Goal: Task Accomplishment & Management: Manage account settings

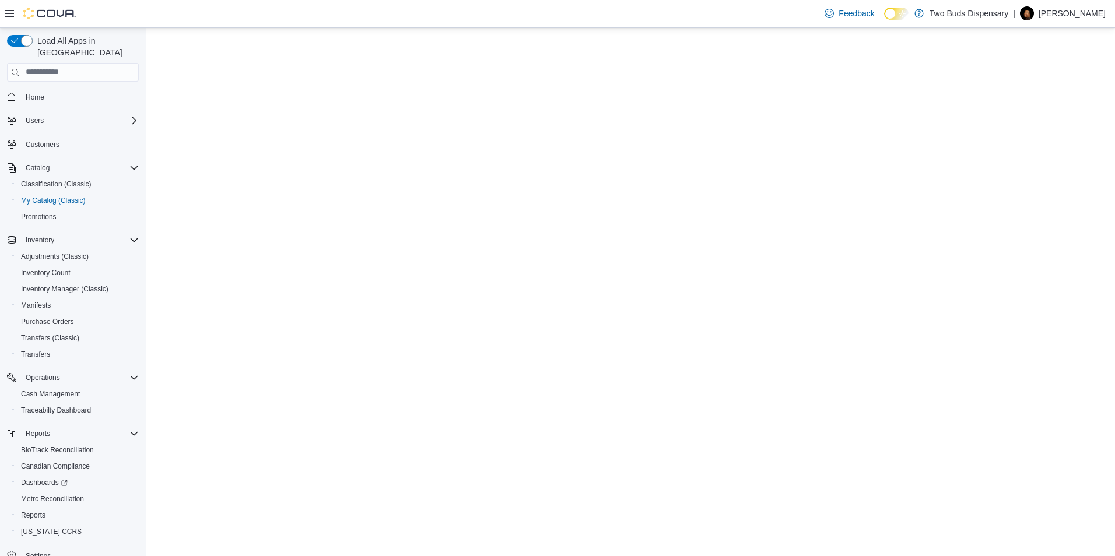
select select "**********"
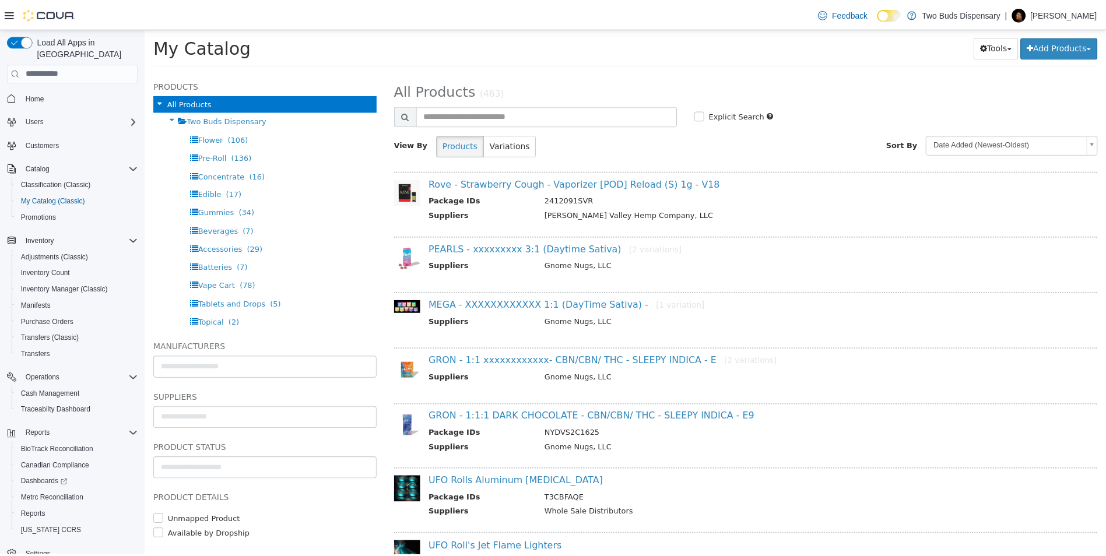
scroll to position [837, 0]
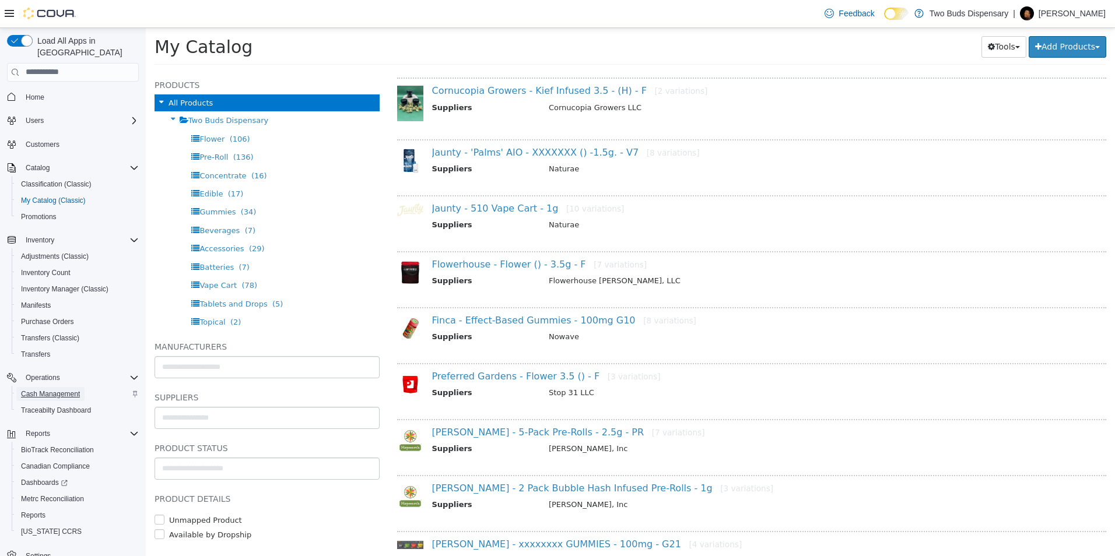
click at [58, 390] on span "Cash Management" at bounding box center [50, 394] width 59 height 9
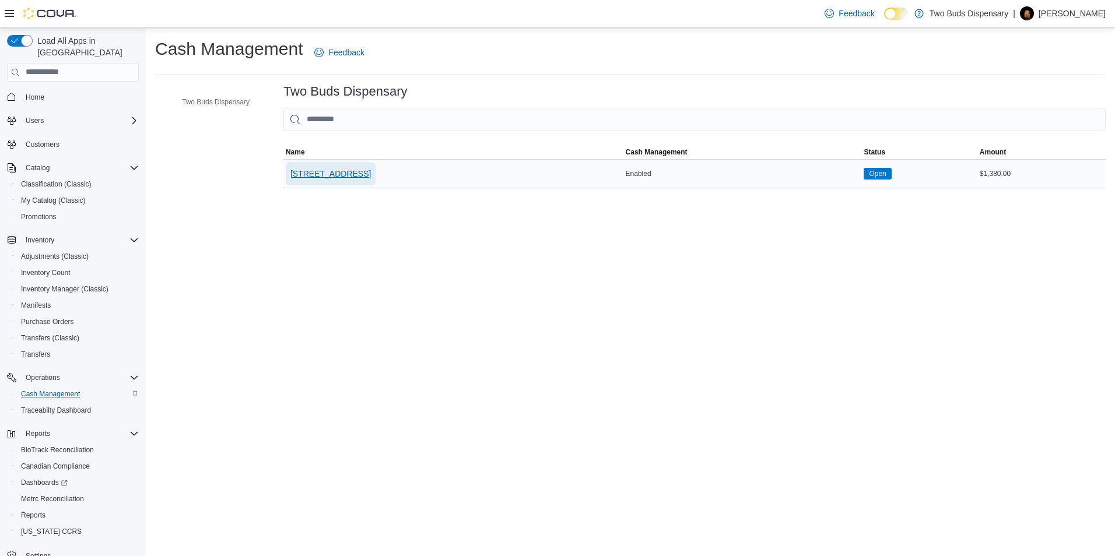
click at [330, 177] on span "[STREET_ADDRESS]" at bounding box center [330, 174] width 80 height 12
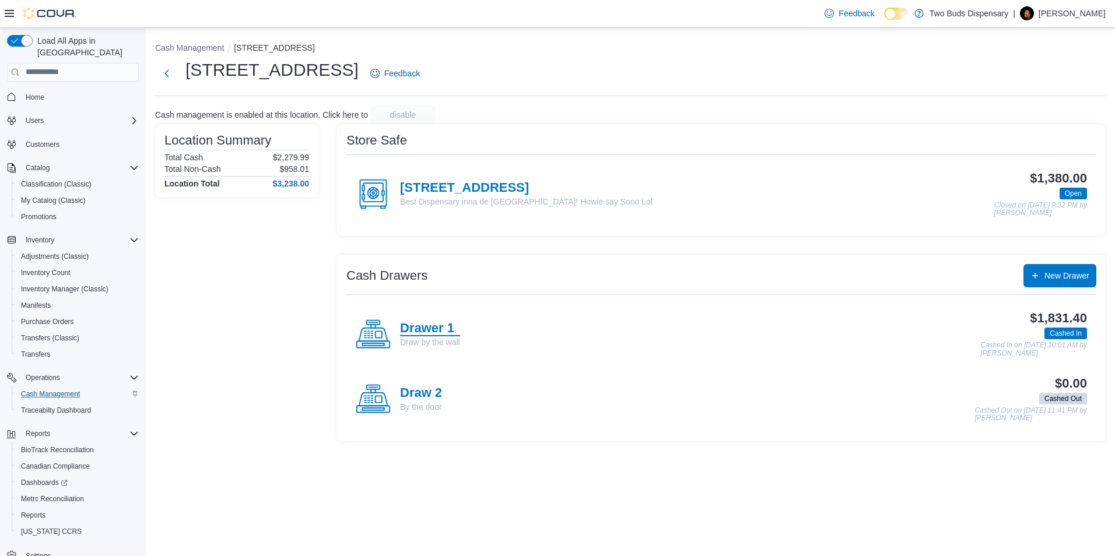
click at [436, 322] on h4 "Drawer 1" at bounding box center [430, 328] width 60 height 15
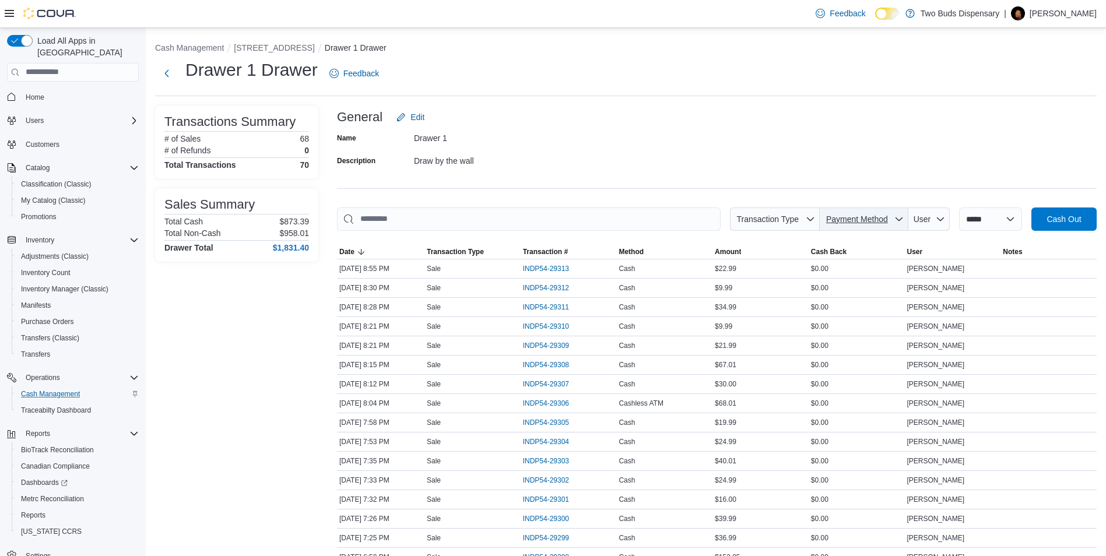
click at [888, 216] on span "Payment Method" at bounding box center [864, 219] width 79 height 23
click at [822, 261] on span "Cashless ATM" at bounding box center [870, 264] width 138 height 14
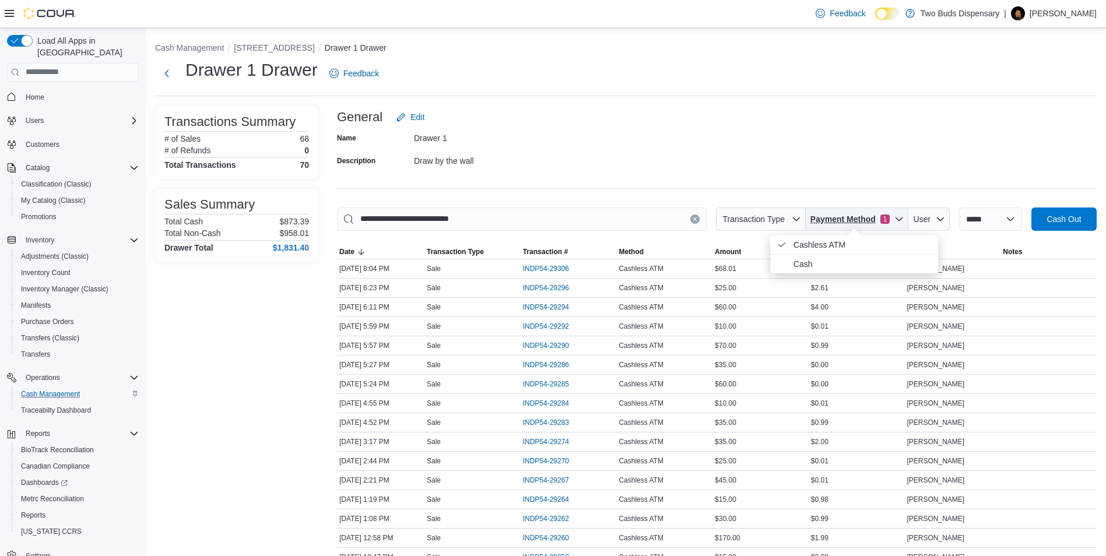
click at [888, 216] on span "Payment Method 1" at bounding box center [857, 219] width 93 height 23
click at [885, 213] on span "Payment Method 1" at bounding box center [850, 219] width 79 height 12
click at [545, 266] on span "INDP54-29306" at bounding box center [546, 268] width 46 height 9
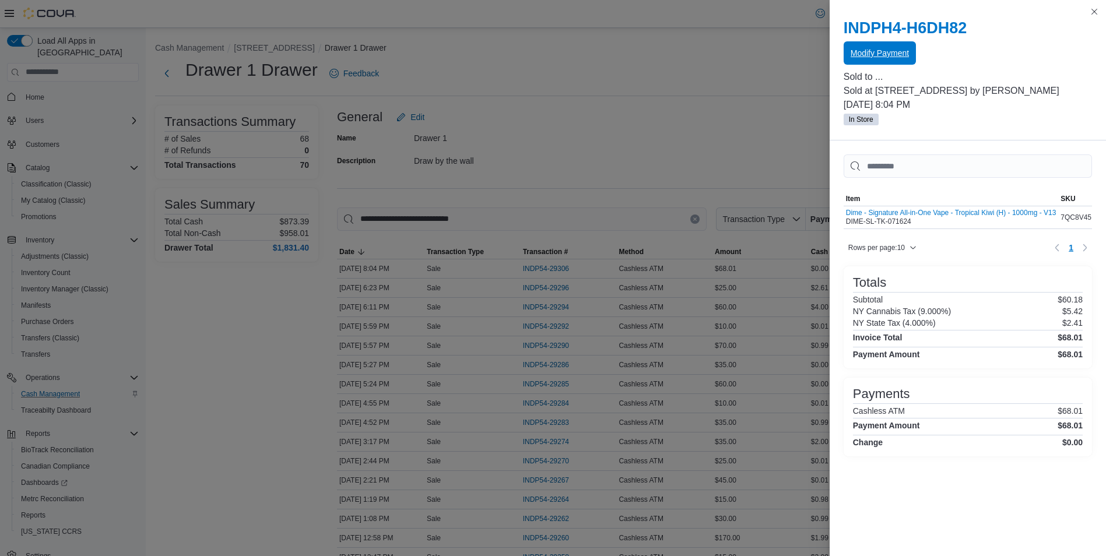
click at [874, 52] on span "Modify Payment" at bounding box center [880, 53] width 58 height 12
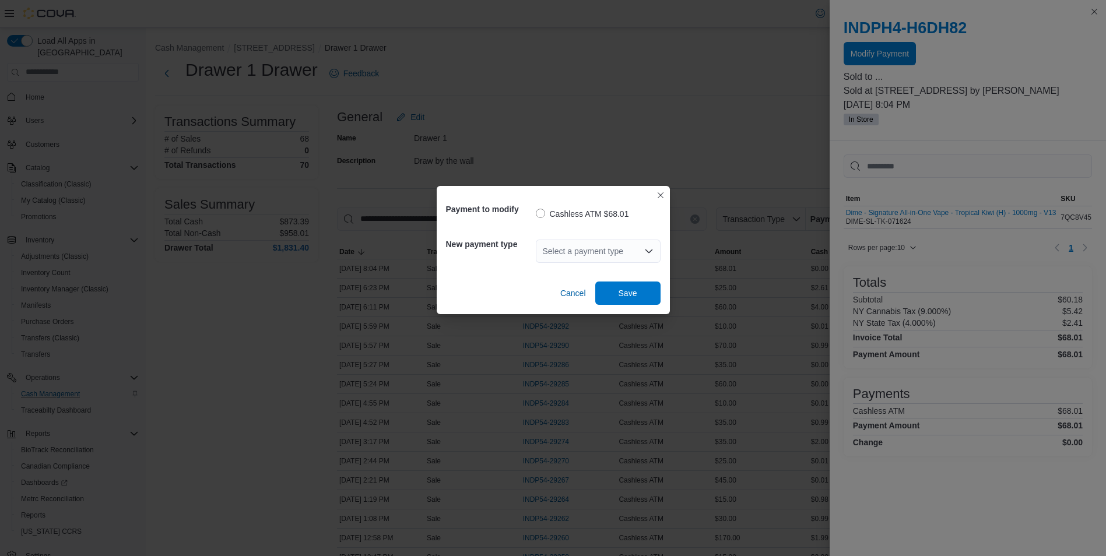
click at [644, 249] on icon "Open list of options" at bounding box center [648, 251] width 9 height 9
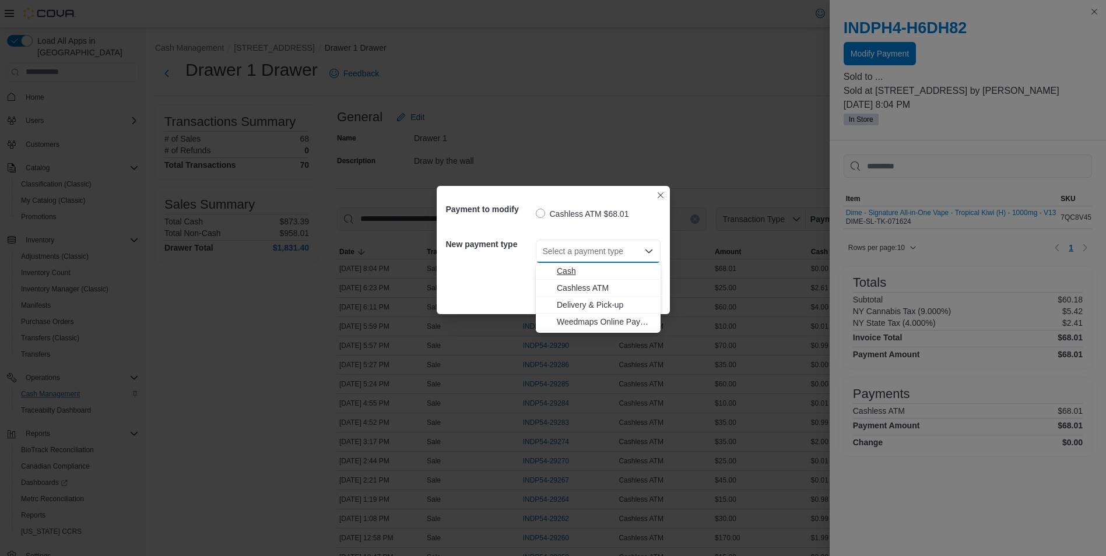
click at [558, 270] on span "Cash" at bounding box center [605, 271] width 97 height 12
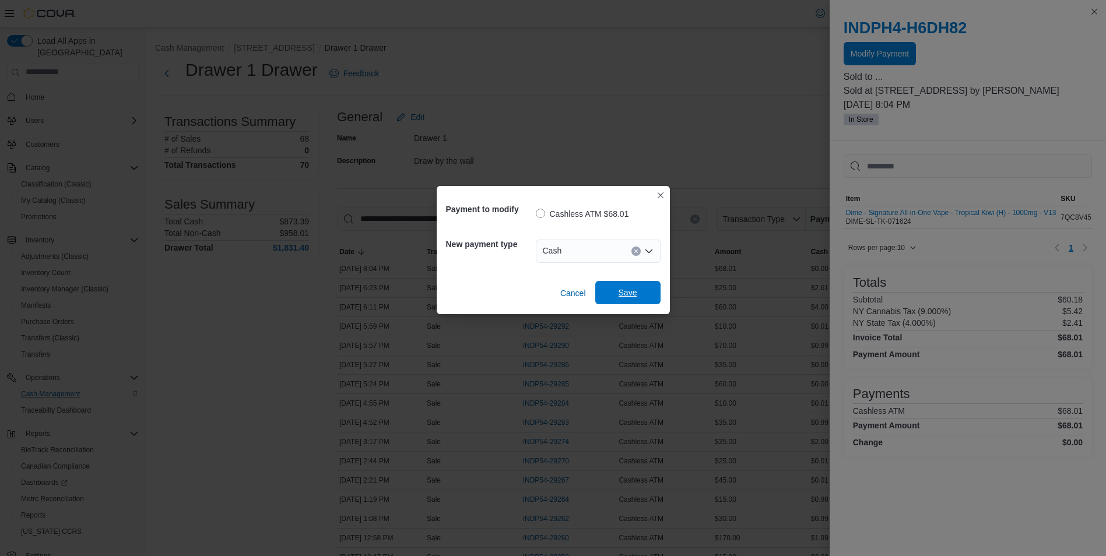
click at [627, 296] on span "Save" at bounding box center [628, 293] width 19 height 12
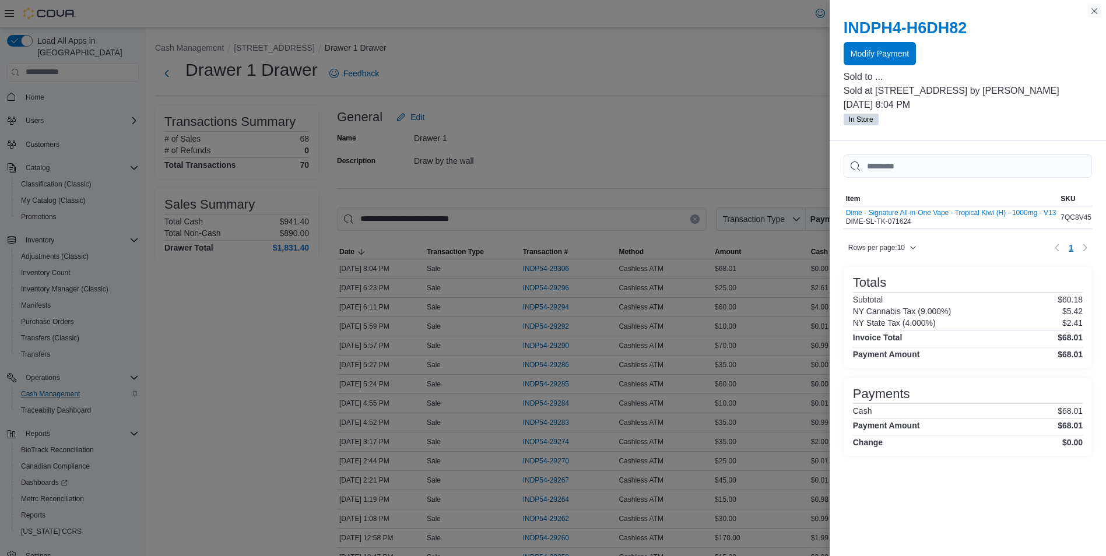
click at [1095, 8] on button "Close this dialog" at bounding box center [1095, 11] width 14 height 14
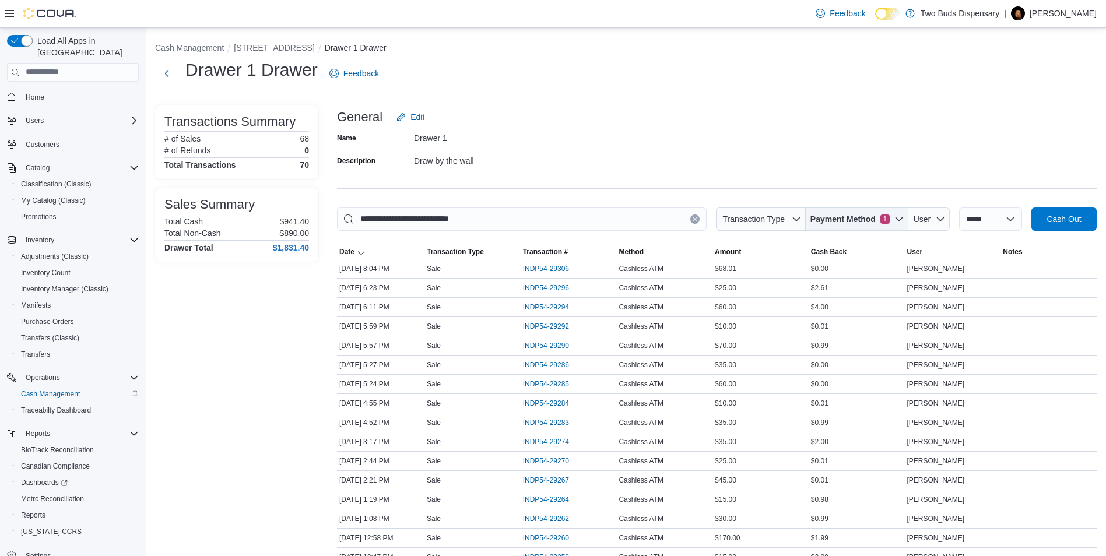
click at [891, 213] on span "Payment Method 1" at bounding box center [857, 219] width 93 height 23
click at [777, 268] on span "Cash" at bounding box center [854, 264] width 168 height 19
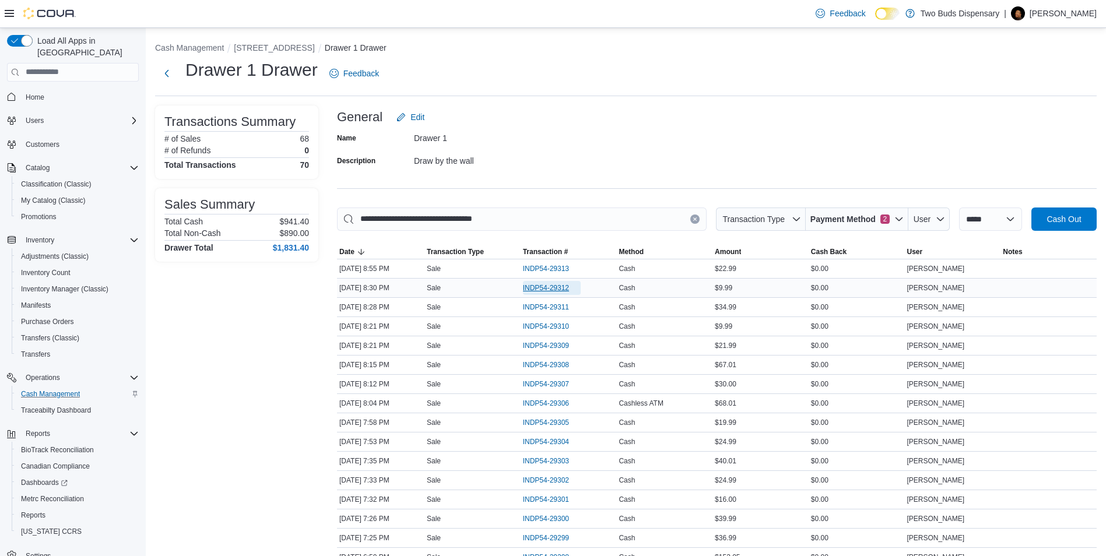
click at [565, 285] on span "INDP54-29312" at bounding box center [546, 287] width 46 height 9
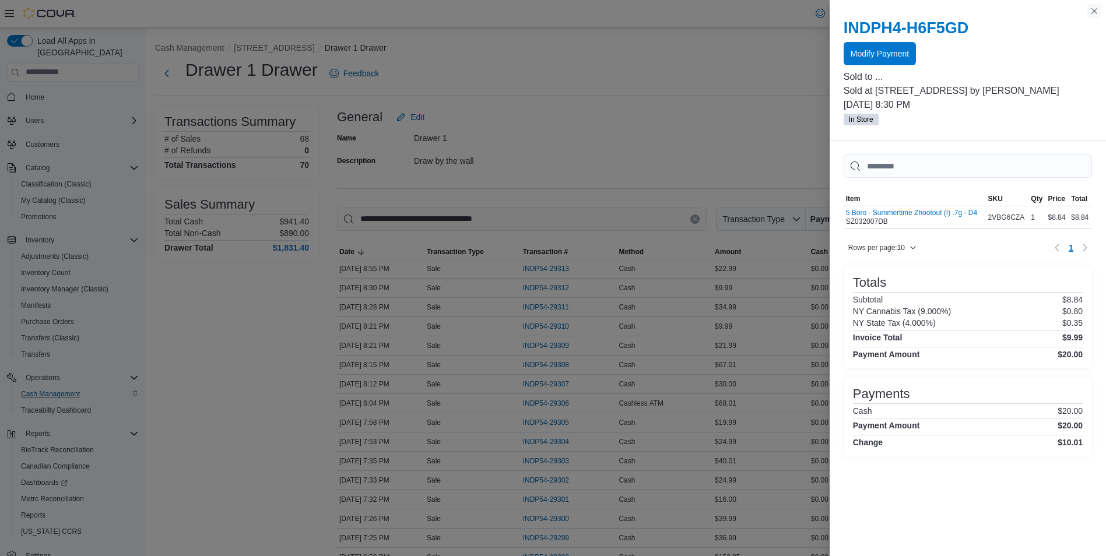
click at [1094, 8] on button "Close this dialog" at bounding box center [1095, 11] width 14 height 14
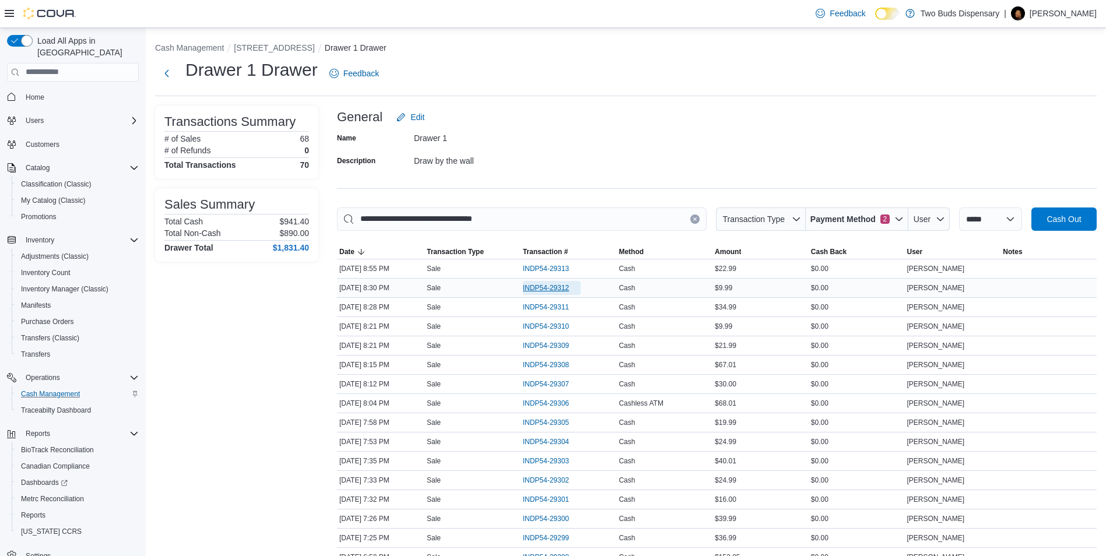
click at [552, 289] on span "INDP54-29312" at bounding box center [546, 287] width 46 height 9
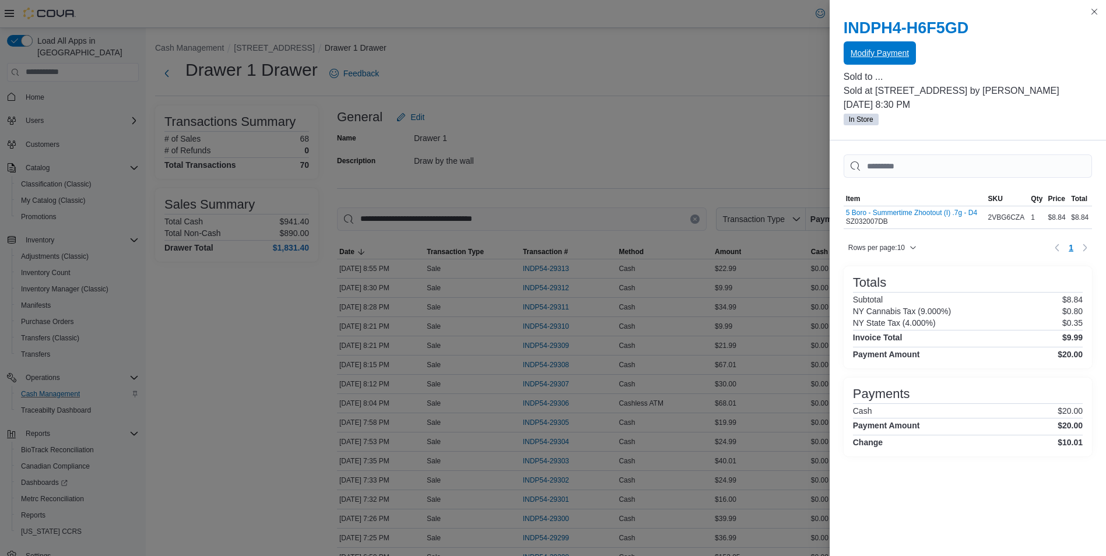
click at [886, 50] on span "Modify Payment" at bounding box center [880, 53] width 58 height 12
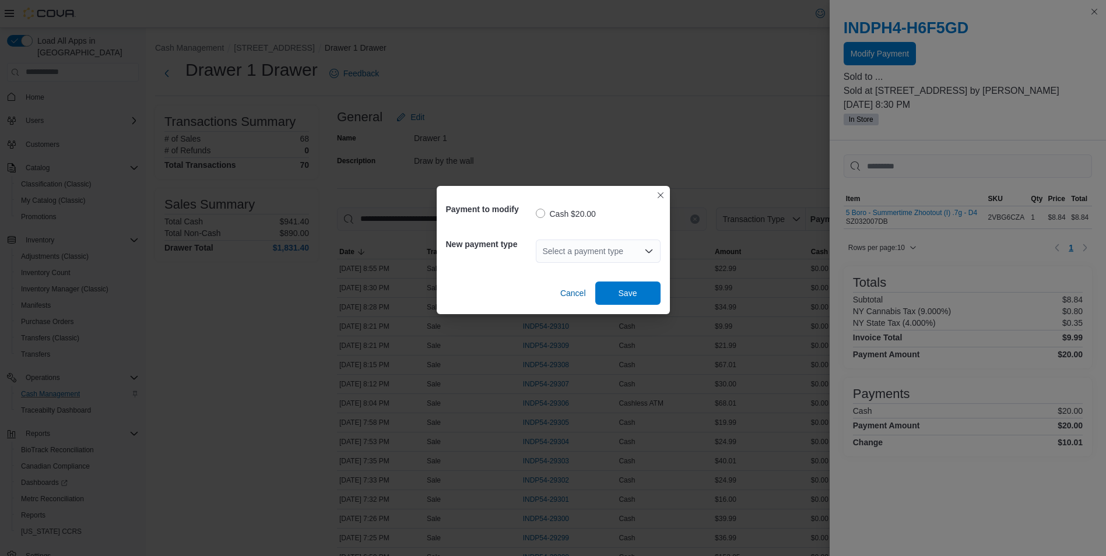
click at [647, 248] on icon "Open list of options" at bounding box center [648, 251] width 9 height 9
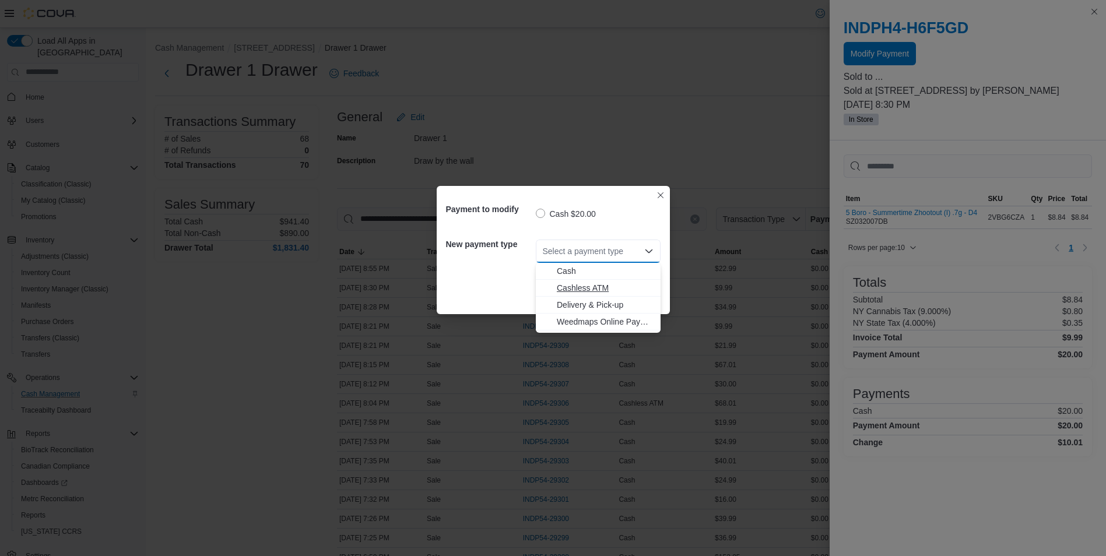
click at [574, 285] on span "Cashless ATM" at bounding box center [605, 288] width 97 height 12
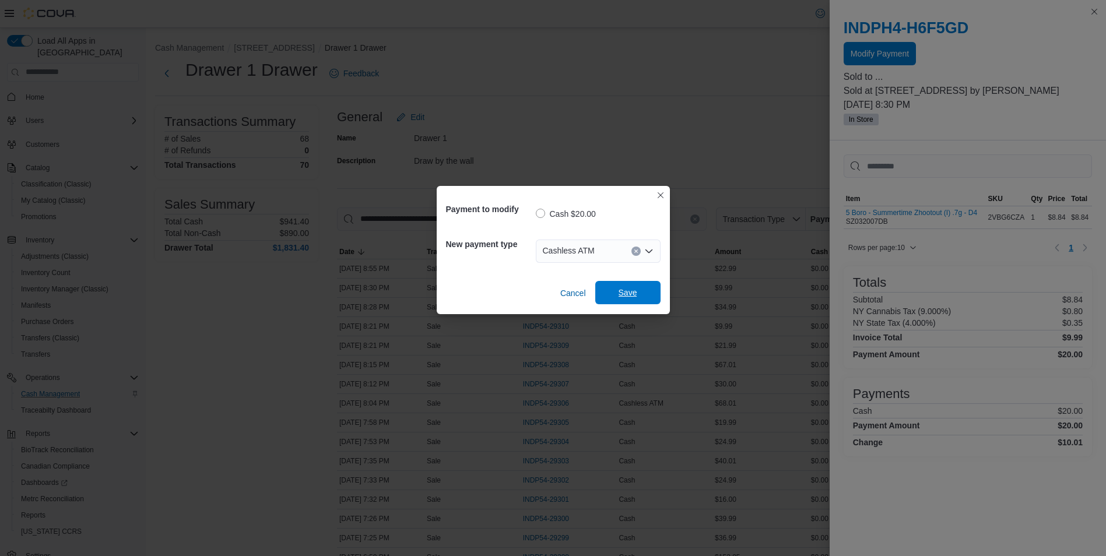
click at [625, 293] on span "Save" at bounding box center [628, 293] width 19 height 12
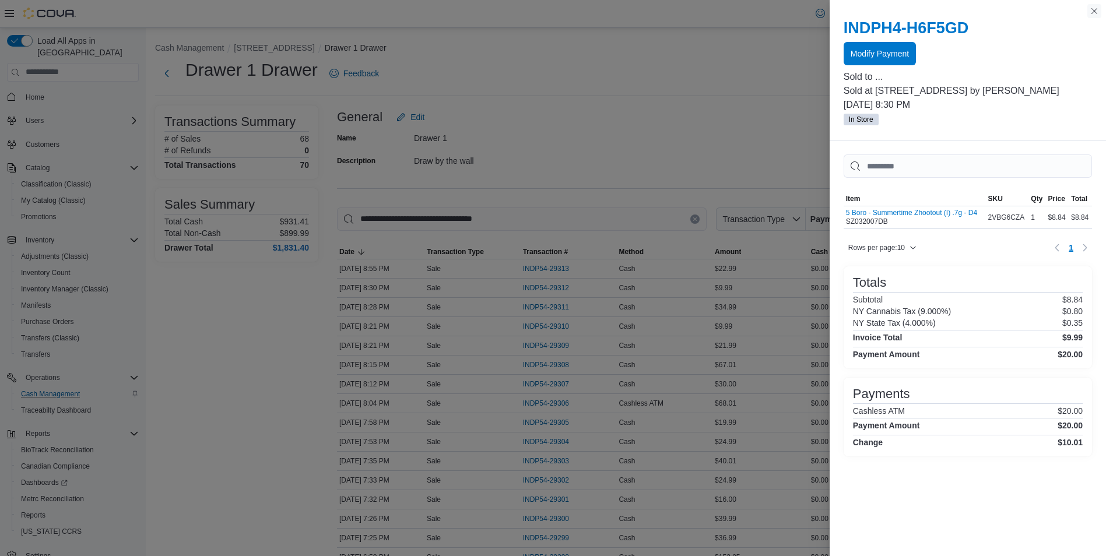
click at [1098, 5] on button "Close this dialog" at bounding box center [1095, 11] width 14 height 14
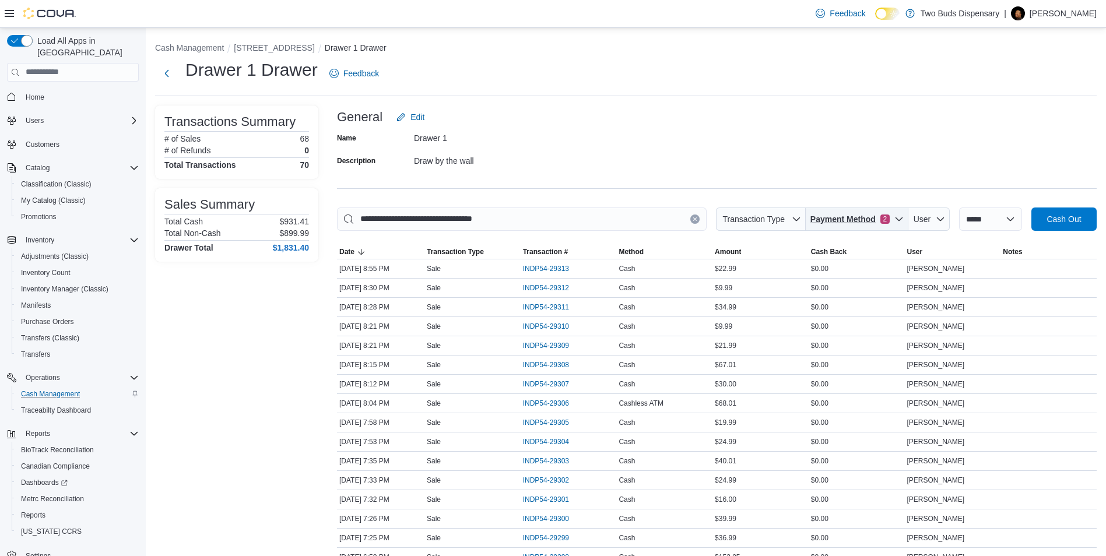
click at [895, 216] on icon "button" at bounding box center [899, 219] width 9 height 9
click at [780, 244] on icon "Payment Method" at bounding box center [781, 244] width 9 height 9
type input "**********"
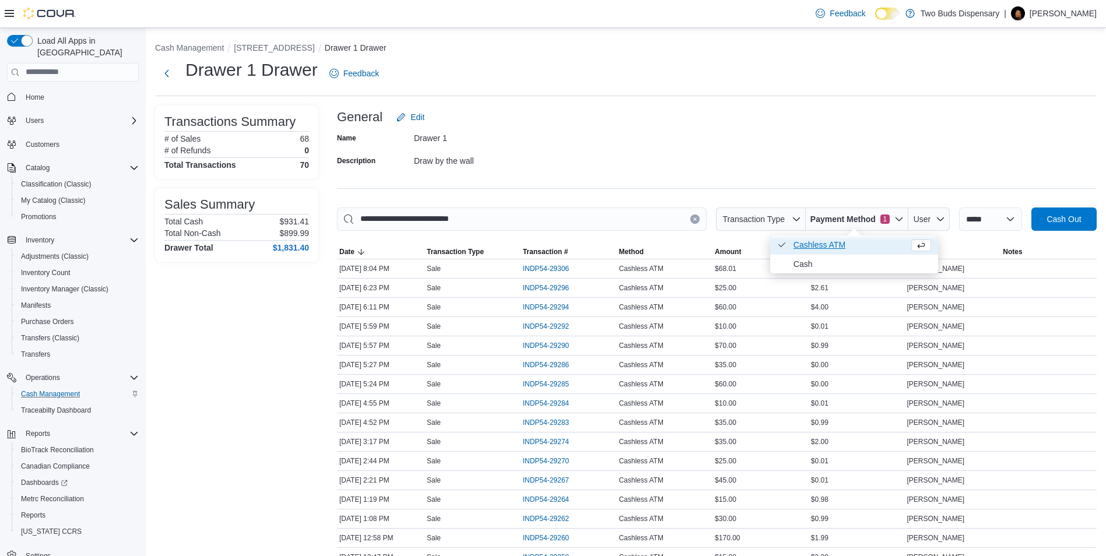
click at [783, 243] on icon "Payment Method" at bounding box center [781, 244] width 9 height 9
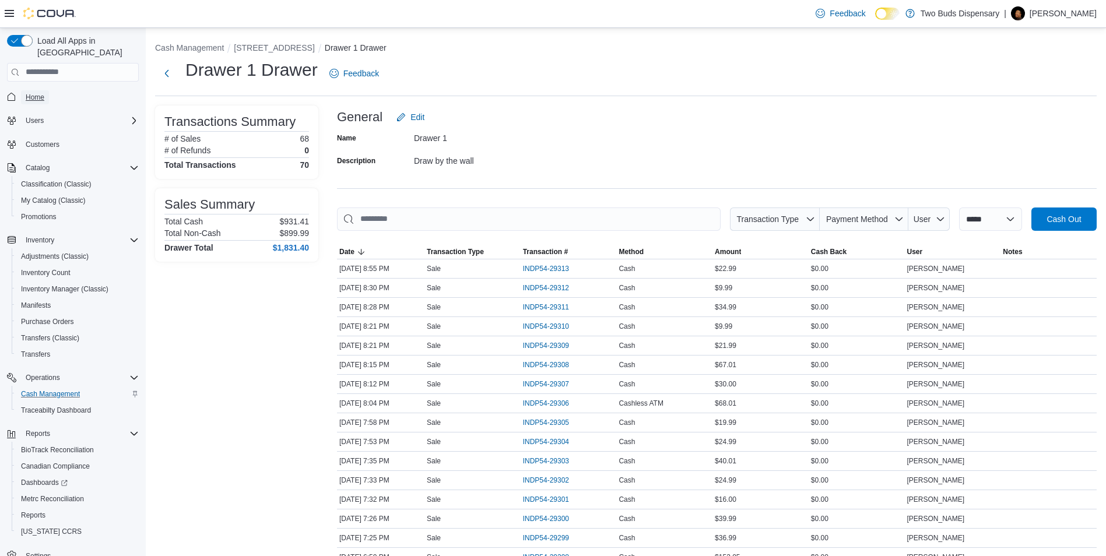
click at [35, 93] on span "Home" at bounding box center [35, 97] width 19 height 9
